Goal: Browse casually

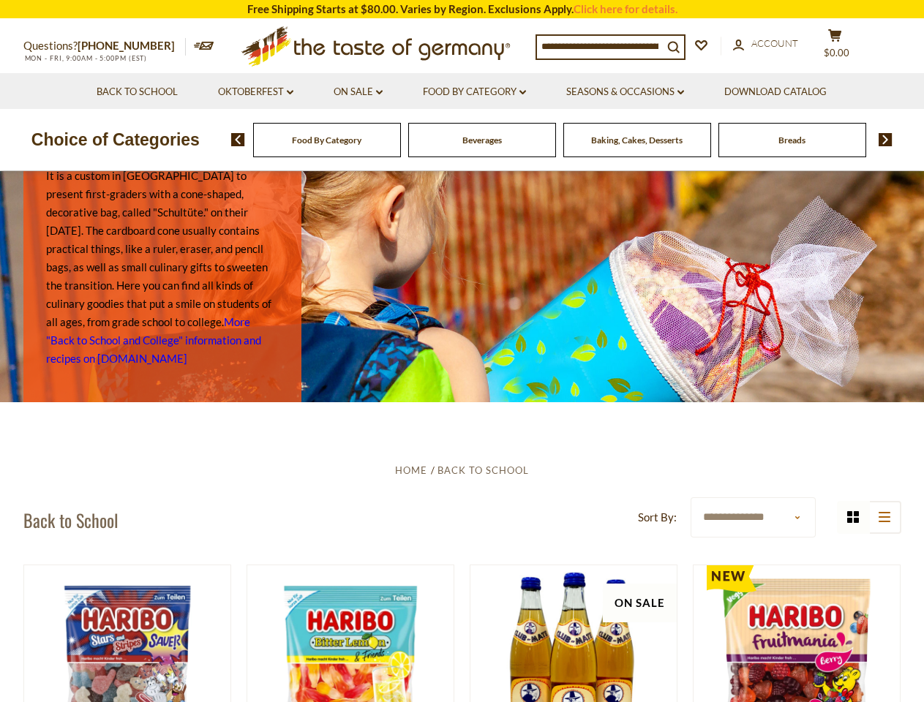
click at [462, 351] on div at bounding box center [462, 286] width 924 height 231
click at [603, 45] on input at bounding box center [600, 46] width 126 height 20
click at [844, 47] on span "$0.00" at bounding box center [837, 53] width 26 height 12
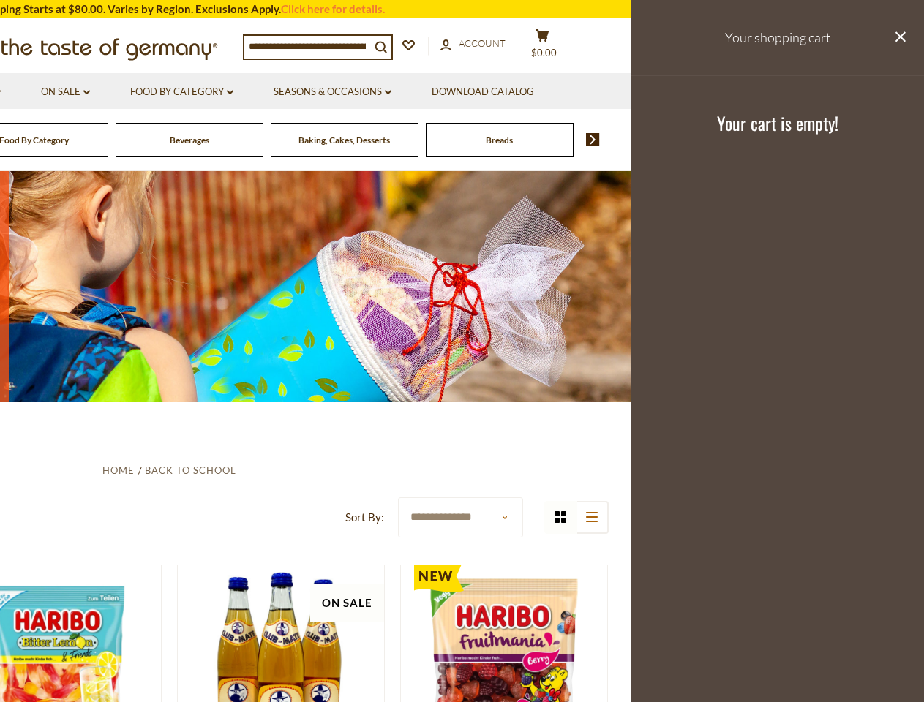
click at [358, 92] on ul "Back to School Oktoberfest dropdown_arrow All Oktoberfest Oktoberfest Foods Par…" at bounding box center [169, 91] width 768 height 36
click at [475, 92] on link "Download Catalog" at bounding box center [483, 92] width 102 height 16
click at [108, 140] on div "Breads" at bounding box center [35, 140] width 148 height 34
click at [108, 140] on div "Beverages" at bounding box center [35, 140] width 148 height 34
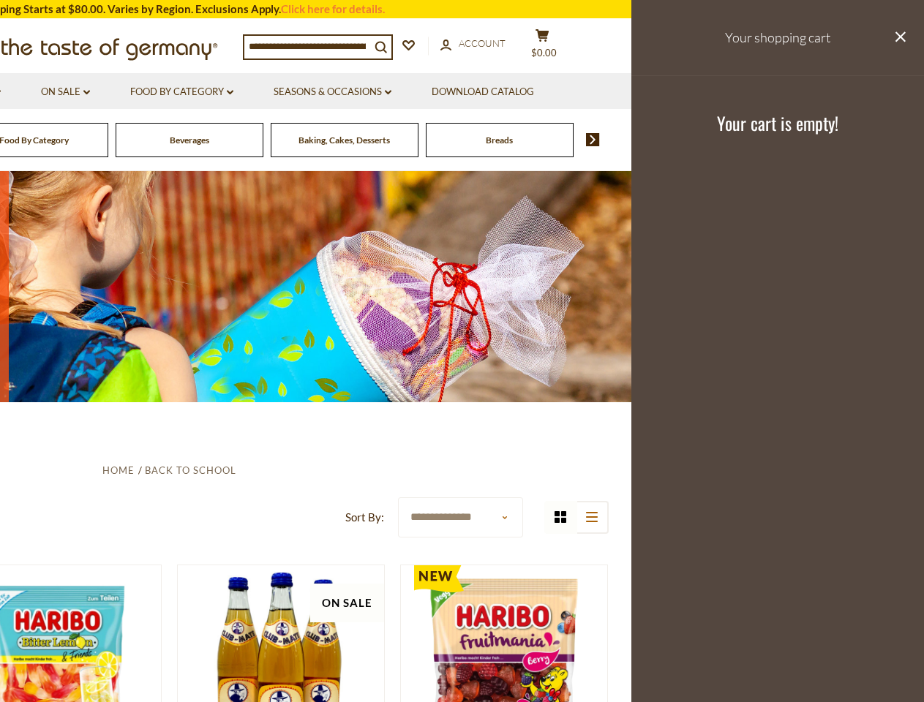
click at [880, 140] on footer "Your cart is empty!" at bounding box center [777, 122] width 293 height 94
